Goal: Find specific page/section: Find specific page/section

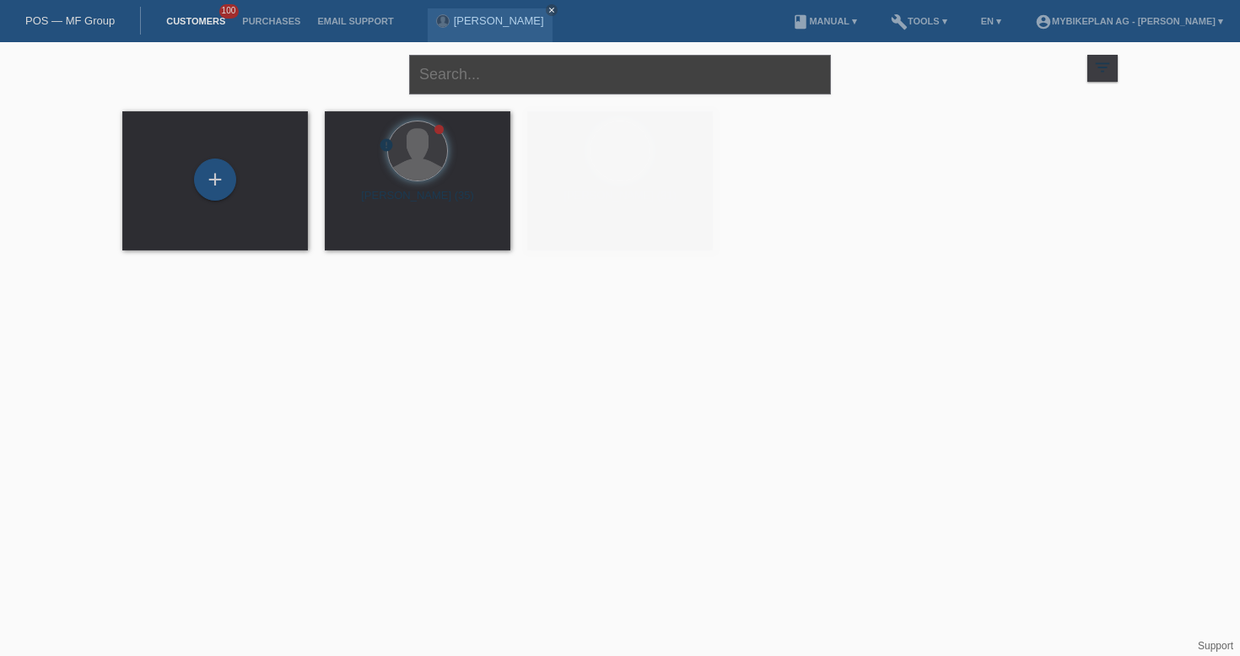
click at [493, 92] on input "text" at bounding box center [620, 75] width 422 height 40
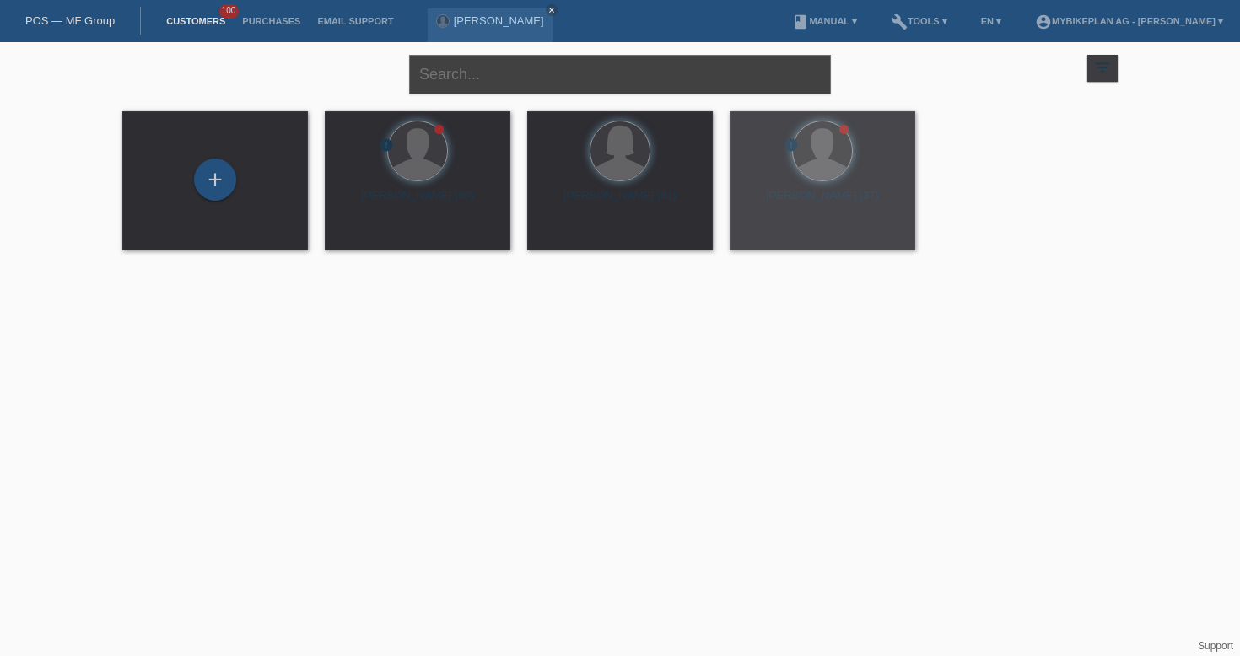
paste input "[PERSON_NAME]"
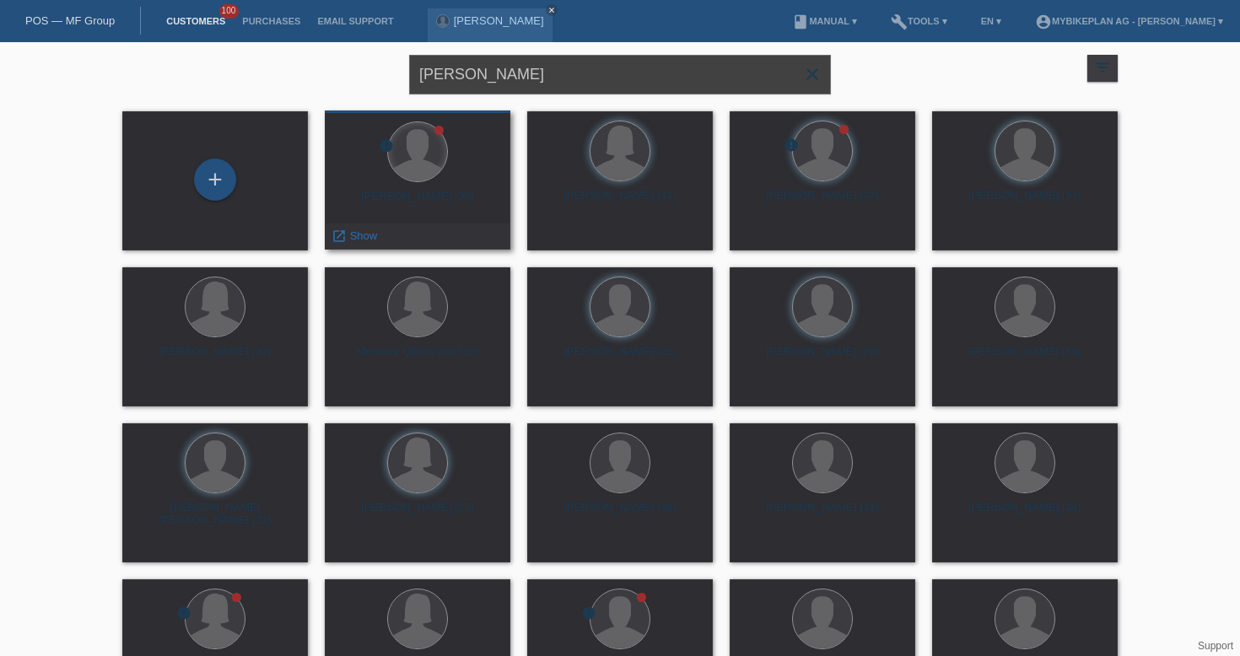
type input "[PERSON_NAME]"
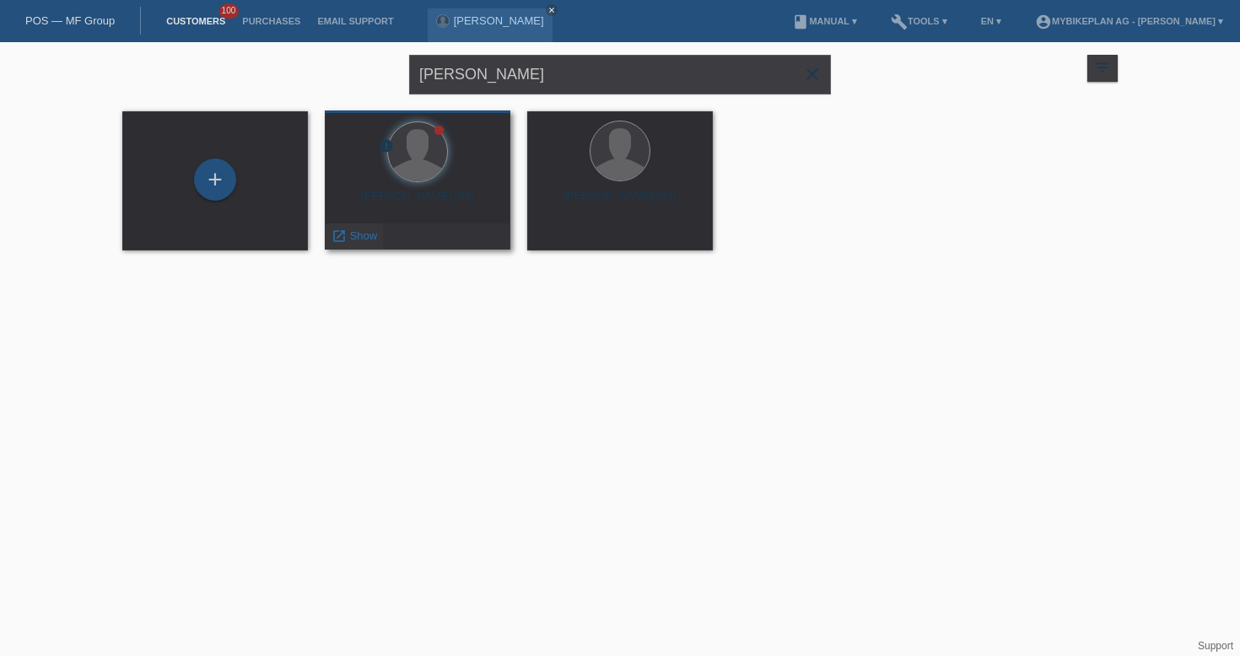
click at [360, 236] on span "Show" at bounding box center [364, 235] width 28 height 13
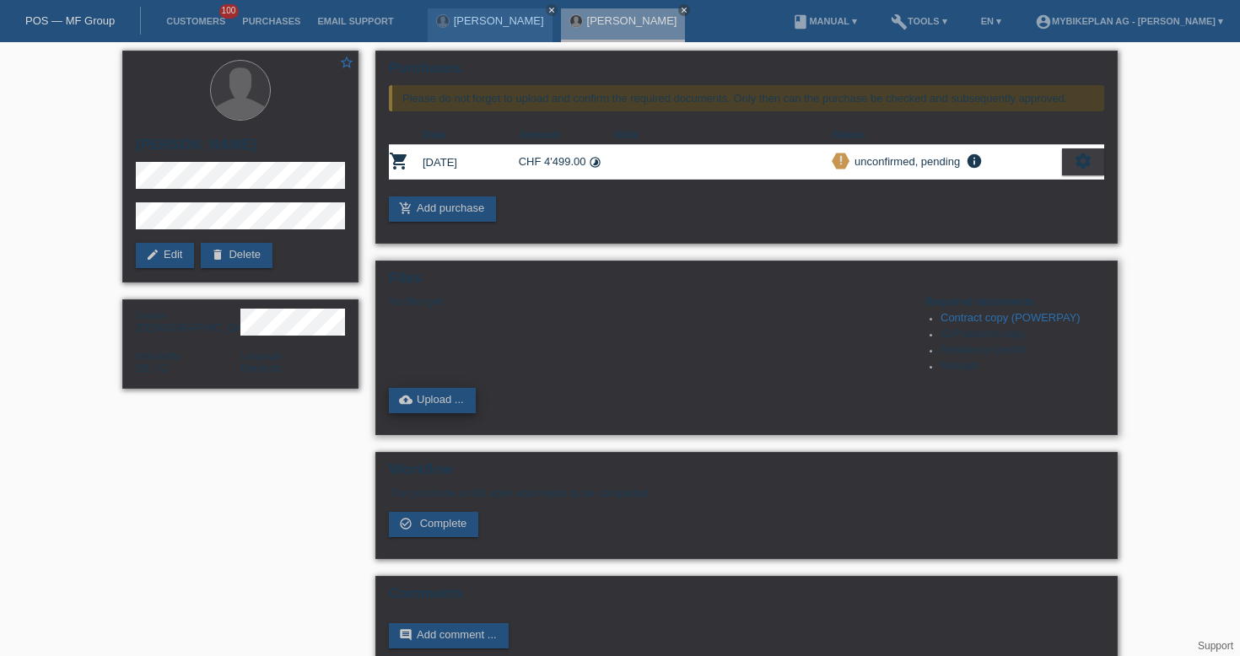
click at [425, 408] on link "cloud_upload Upload ..." at bounding box center [432, 400] width 87 height 25
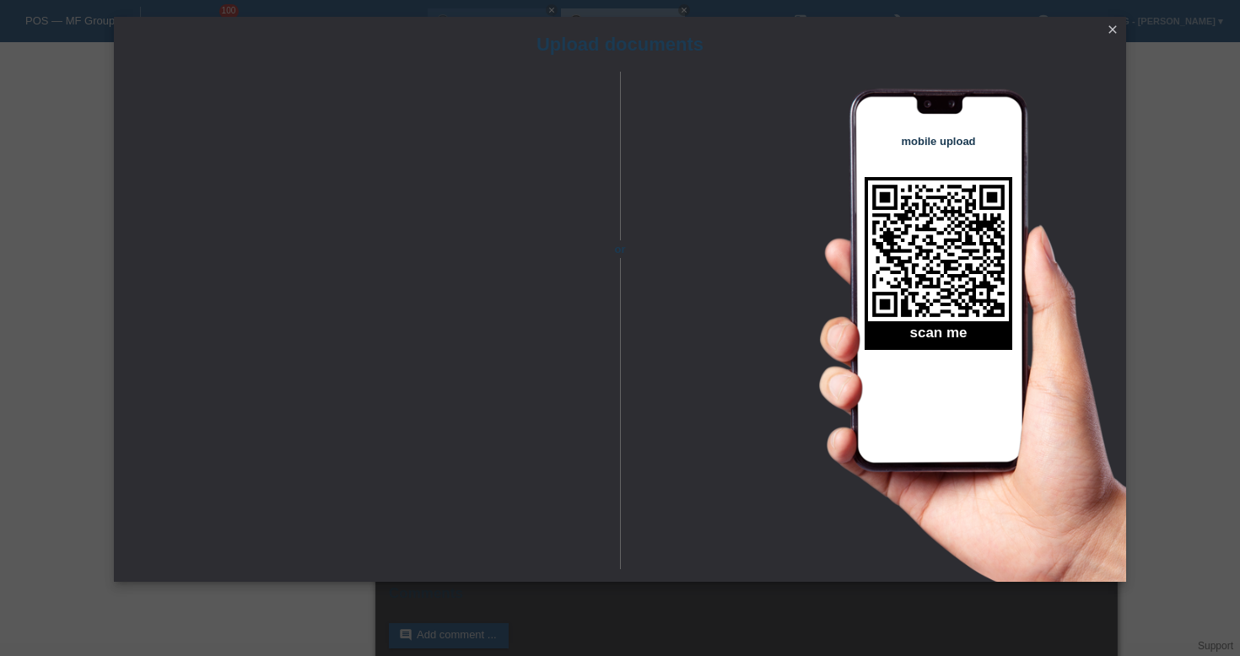
click at [1115, 39] on link "close" at bounding box center [1112, 30] width 22 height 19
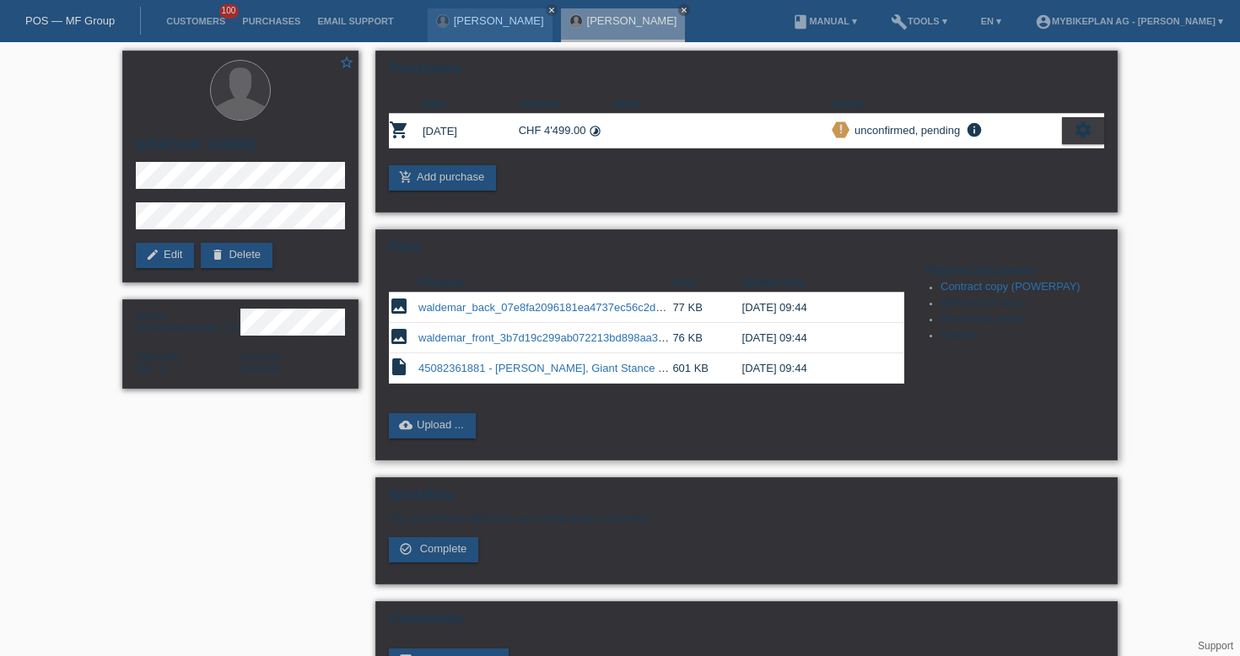
click at [518, 344] on link "waldemar_front_3b7d19c299ab072213bd898aa3b5b1a7.jpeg" at bounding box center [568, 337] width 300 height 13
